Goal: Navigation & Orientation: Find specific page/section

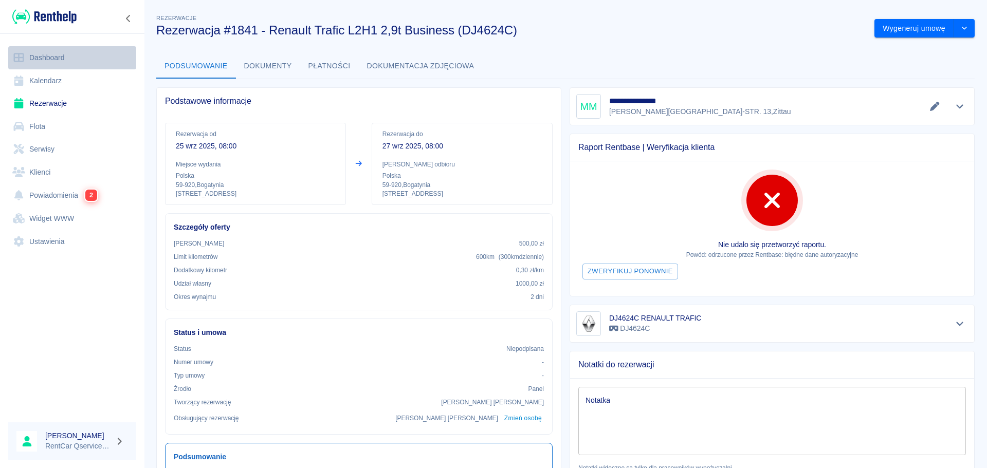
click at [39, 52] on link "Dashboard" at bounding box center [72, 57] width 128 height 23
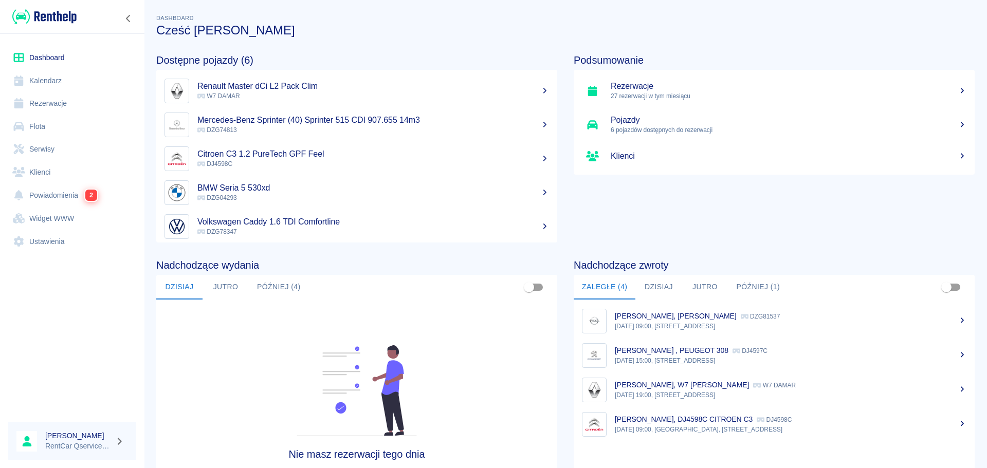
click at [224, 288] on button "Jutro" at bounding box center [226, 287] width 46 height 25
click at [280, 286] on button "Później (4)" at bounding box center [279, 287] width 60 height 25
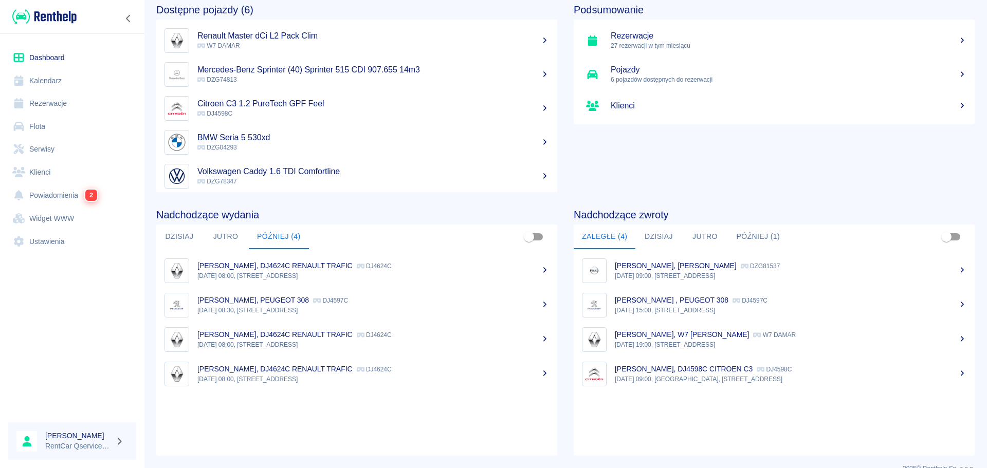
scroll to position [51, 0]
